Goal: Complete application form

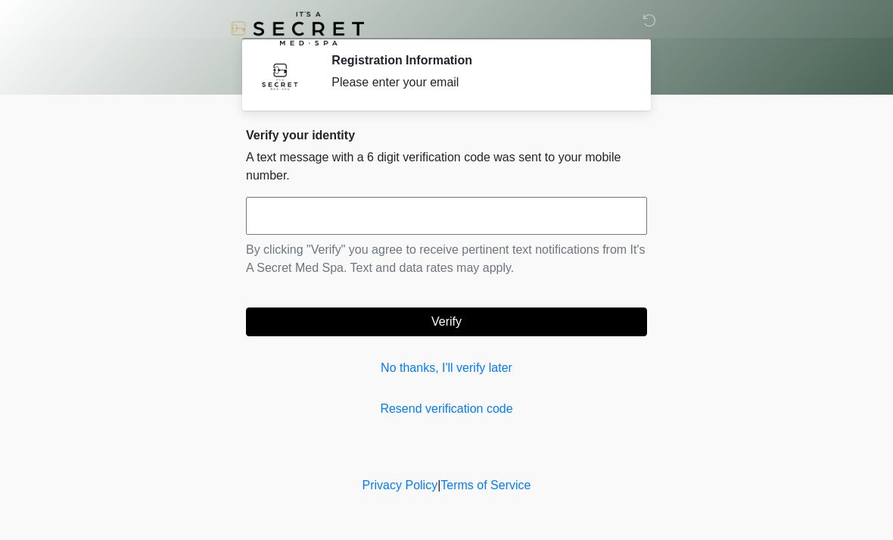
click at [399, 226] on input "text" at bounding box center [446, 216] width 401 height 38
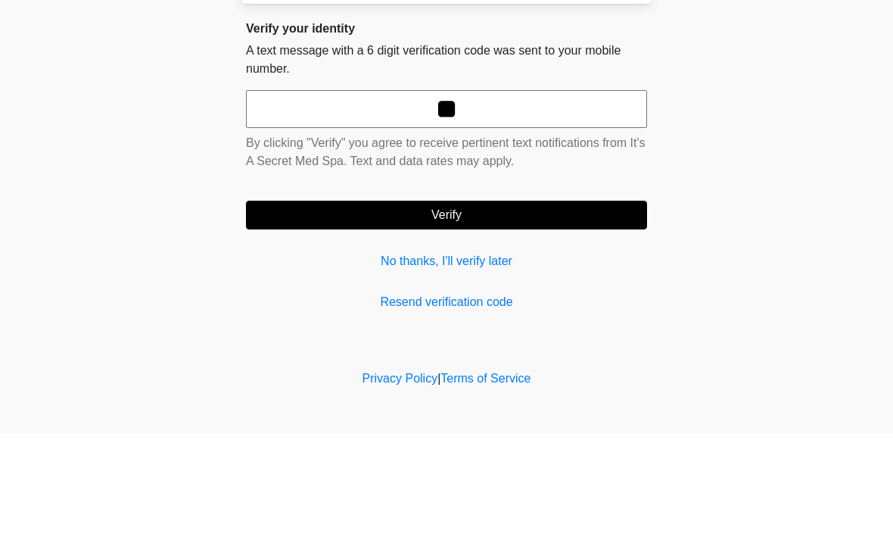
type input "*"
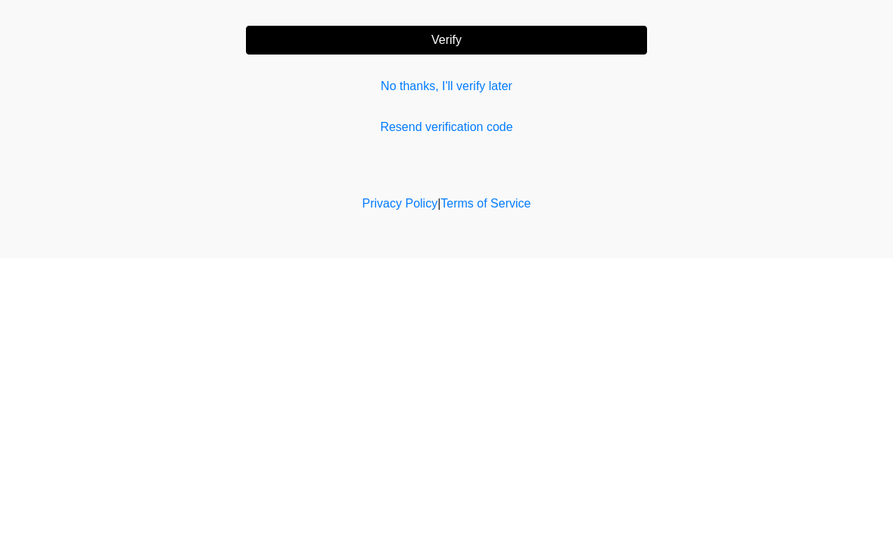
type input "******"
click at [583, 128] on div "Verify your identity A text message with a 6 digit verification code was sent t…" at bounding box center [446, 273] width 401 height 290
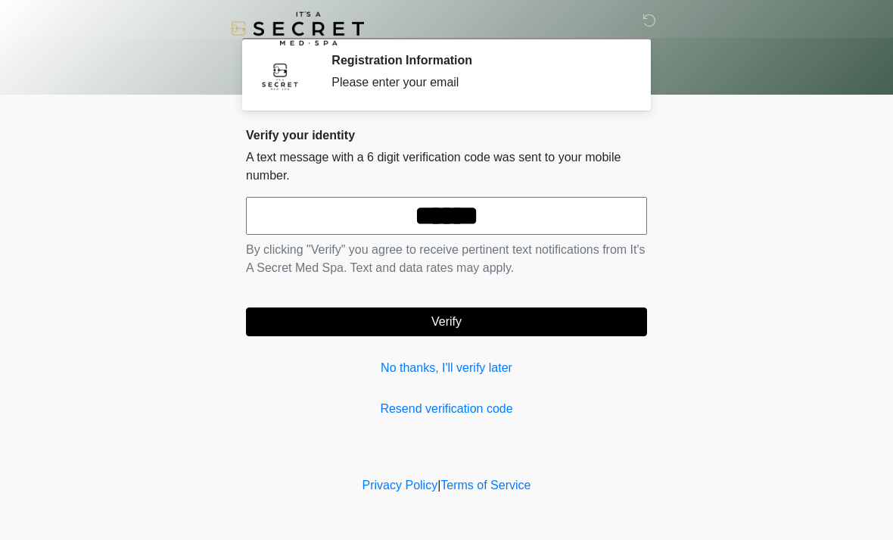
click at [565, 331] on button "Verify" at bounding box center [446, 321] width 401 height 29
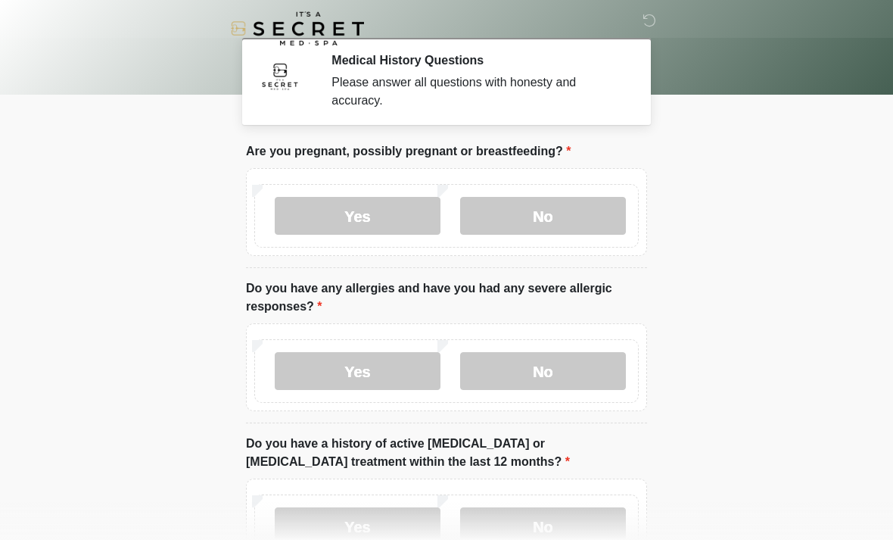
click at [587, 231] on label "No" at bounding box center [543, 216] width 166 height 38
click at [597, 378] on label "No" at bounding box center [543, 371] width 166 height 38
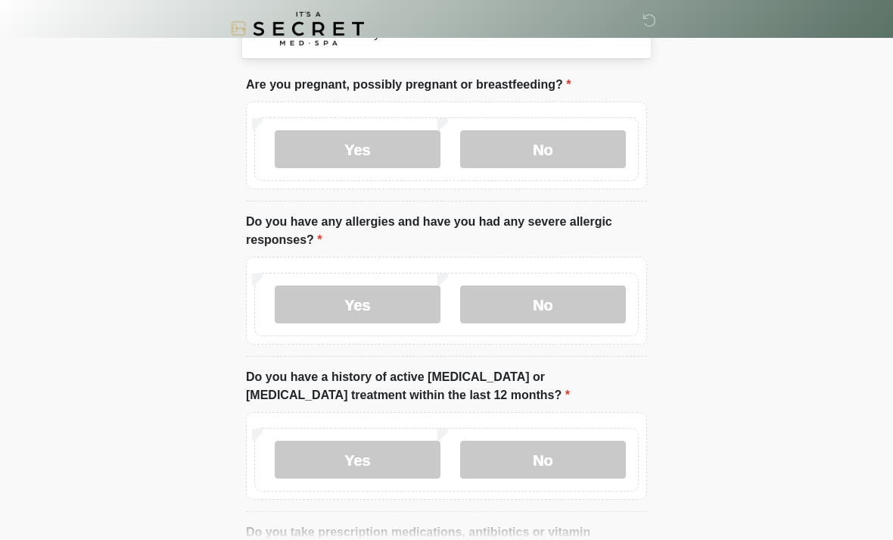
scroll to position [68, 0]
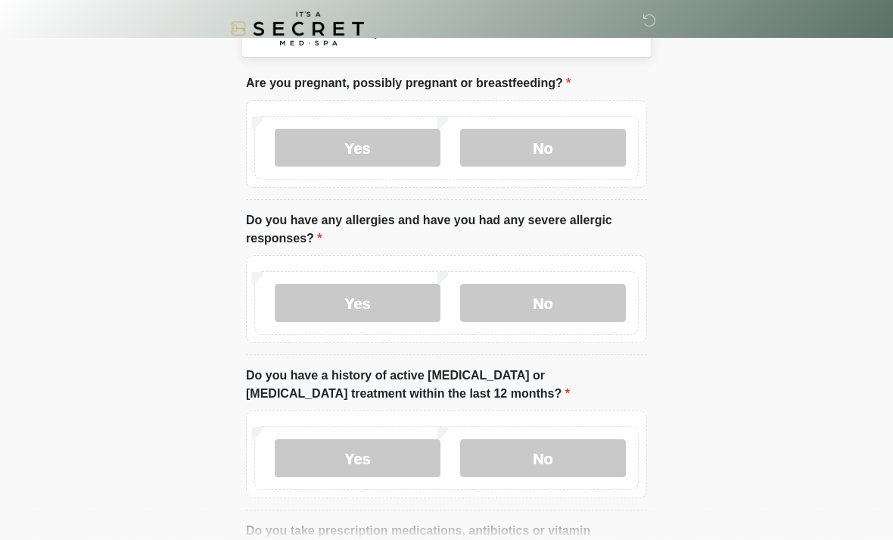
click at [595, 466] on label "No" at bounding box center [543, 458] width 166 height 38
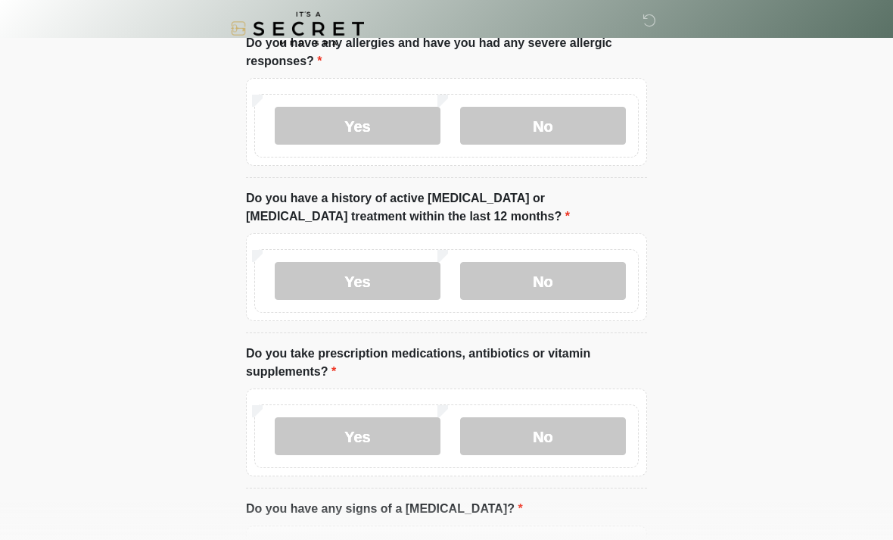
scroll to position [246, 0]
click at [593, 443] on label "No" at bounding box center [543, 435] width 166 height 38
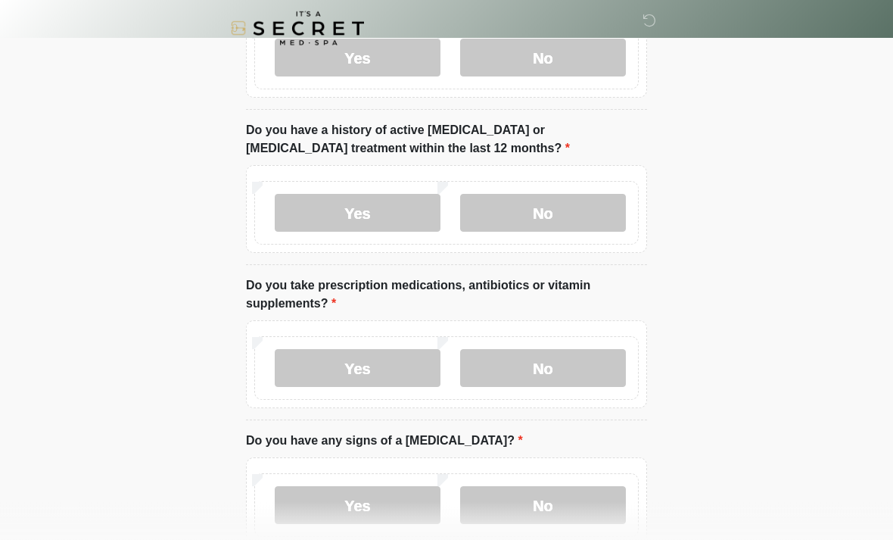
scroll to position [318, 0]
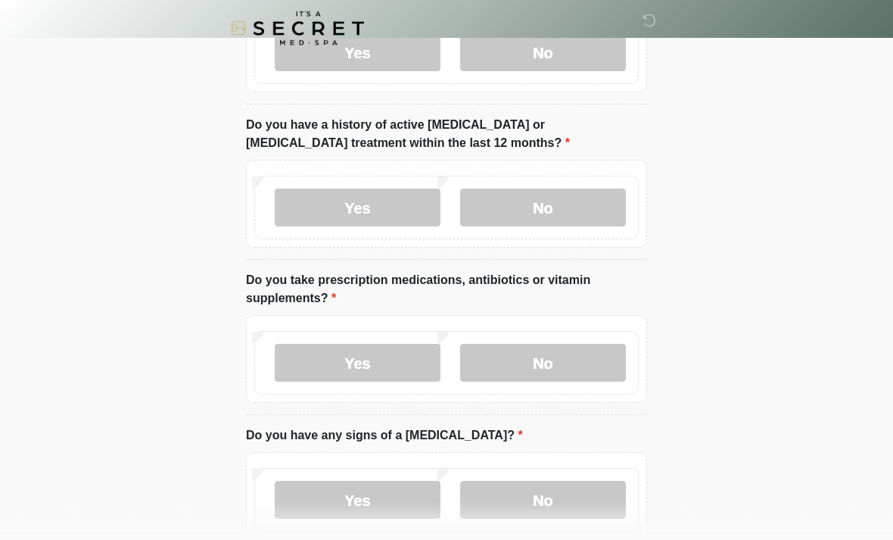
click at [594, 500] on label "No" at bounding box center [543, 500] width 166 height 38
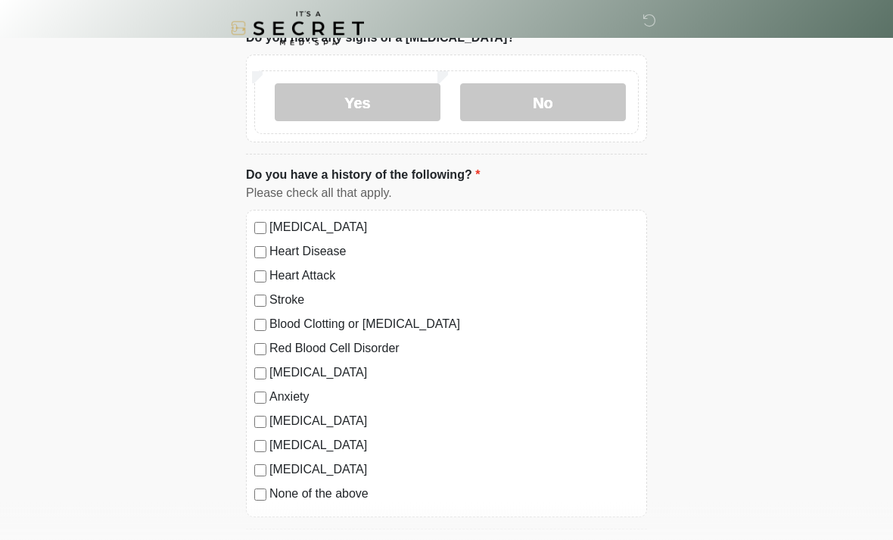
scroll to position [716, 0]
click at [254, 515] on li "Do you have a history of the following? Do you have a history of the following?…" at bounding box center [446, 347] width 401 height 363
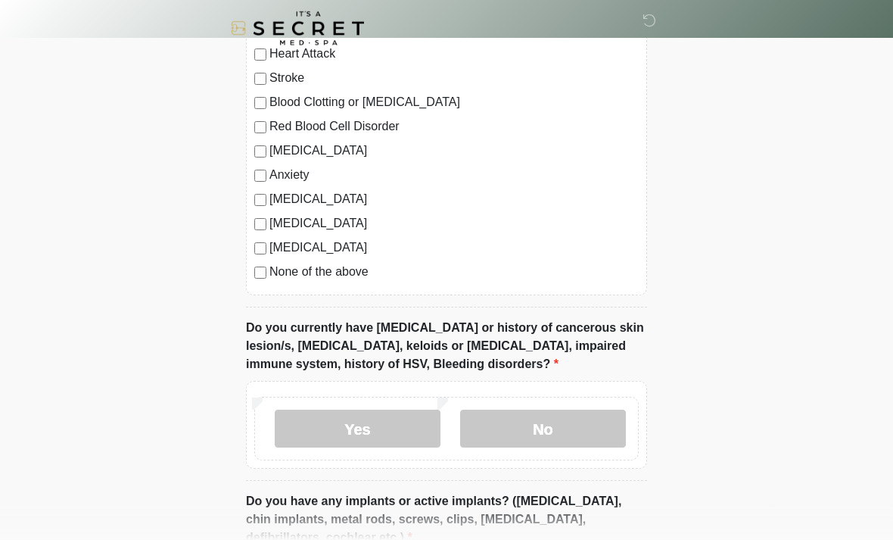
scroll to position [938, 0]
click at [621, 440] on label "No" at bounding box center [543, 428] width 166 height 38
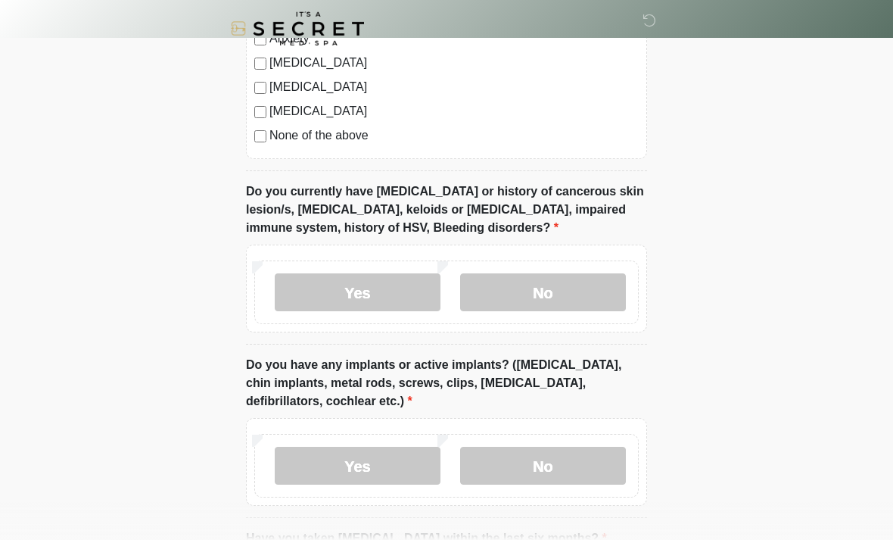
scroll to position [1127, 0]
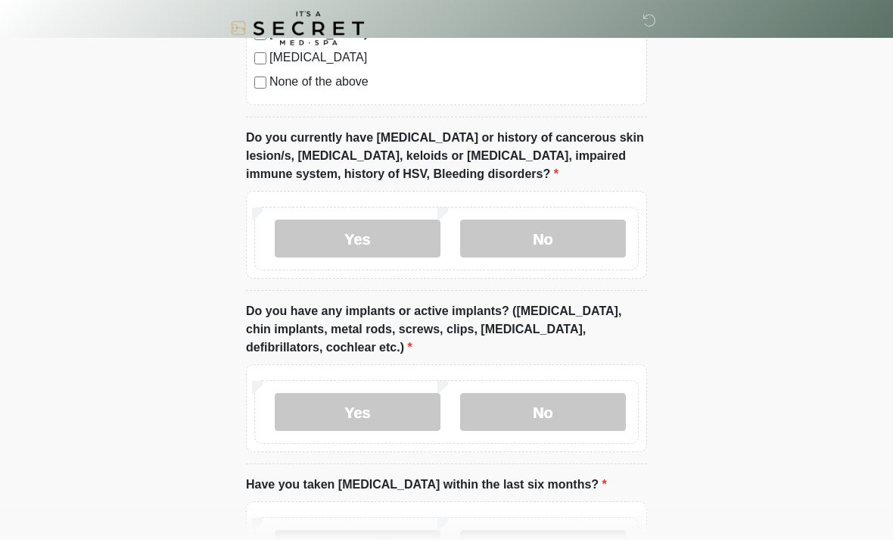
click at [606, 419] on label "No" at bounding box center [543, 413] width 166 height 38
click at [571, 539] on label "No" at bounding box center [543, 549] width 166 height 38
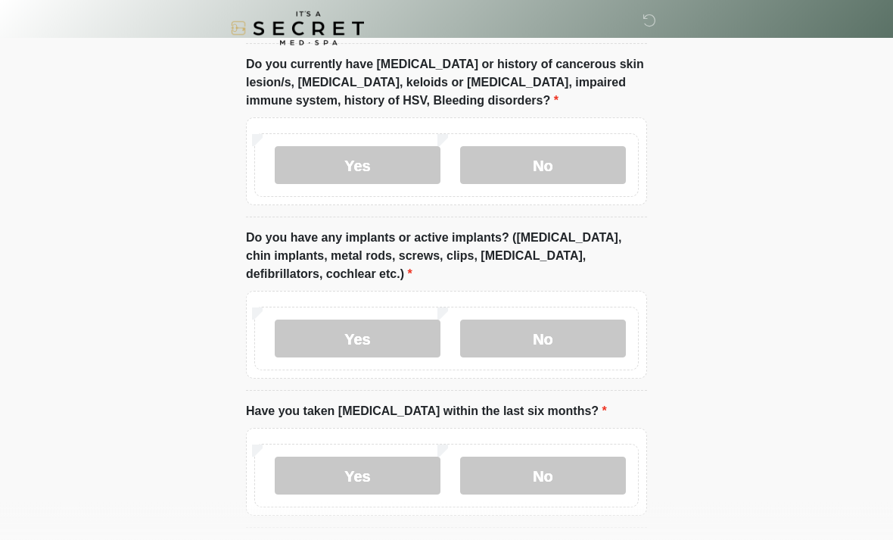
scroll to position [1204, 0]
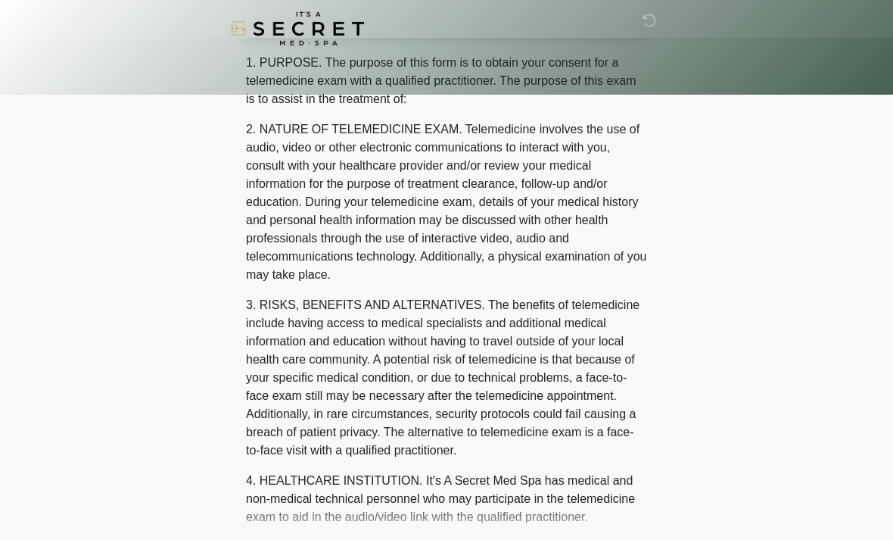
scroll to position [0, 0]
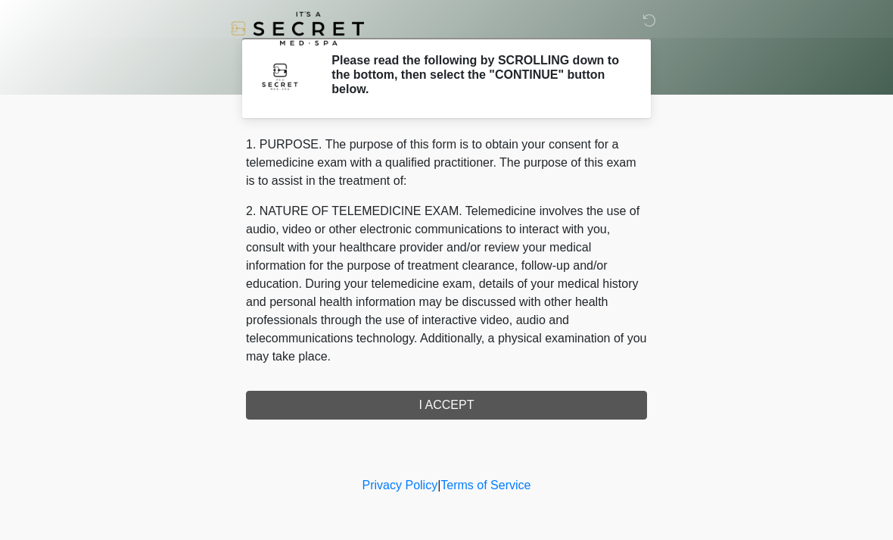
click at [645, 420] on div "‎ ‎ Please read the following by SCROLLING down to the bottom, then select the …" at bounding box center [446, 236] width 454 height 443
click at [631, 414] on div "1. PURPOSE. The purpose of this form is to obtain your consent for a telemedici…" at bounding box center [446, 277] width 401 height 284
click at [562, 409] on div "1. PURPOSE. The purpose of this form is to obtain your consent for a telemedici…" at bounding box center [446, 277] width 401 height 284
click at [556, 415] on div "1. PURPOSE. The purpose of this form is to obtain your consent for a telemedici…" at bounding box center [446, 277] width 401 height 284
click at [460, 415] on div "1. PURPOSE. The purpose of this form is to obtain your consent for a telemedici…" at bounding box center [446, 277] width 401 height 284
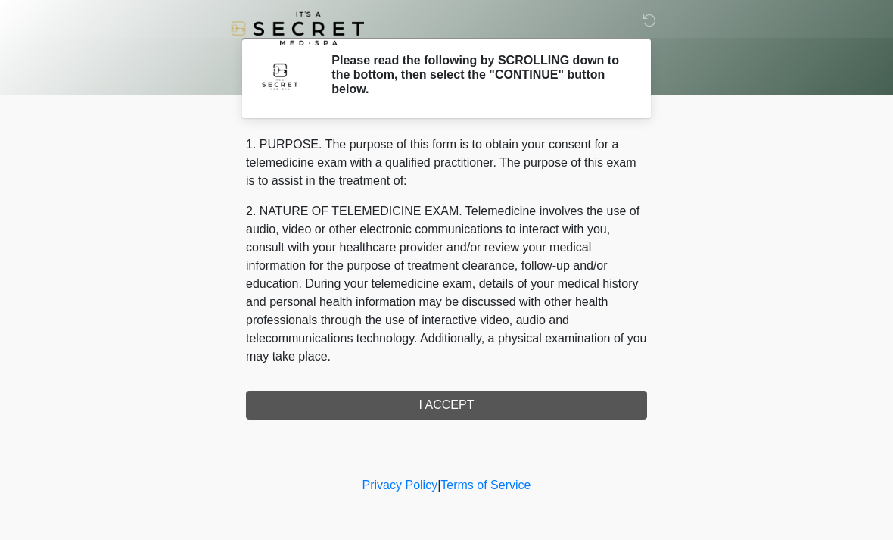
click at [465, 410] on div "1. PURPOSE. The purpose of this form is to obtain your consent for a telemedici…" at bounding box center [446, 277] width 401 height 284
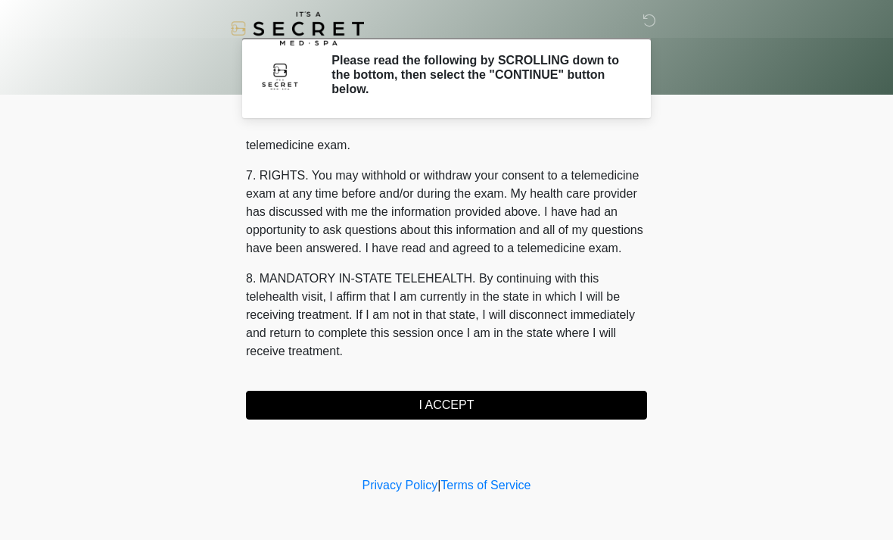
click at [562, 403] on button "I ACCEPT" at bounding box center [446, 405] width 401 height 29
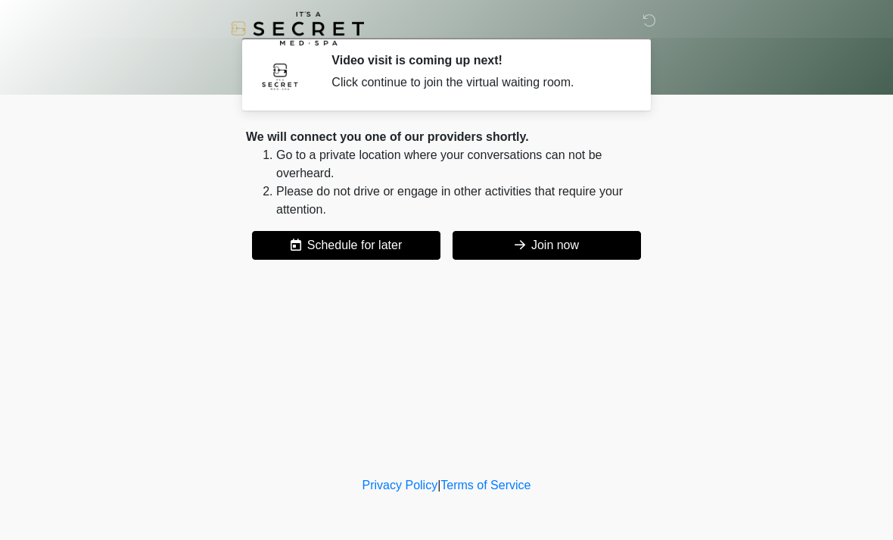
click at [563, 254] on button "Join now" at bounding box center [547, 245] width 188 height 29
